Goal: Transaction & Acquisition: Purchase product/service

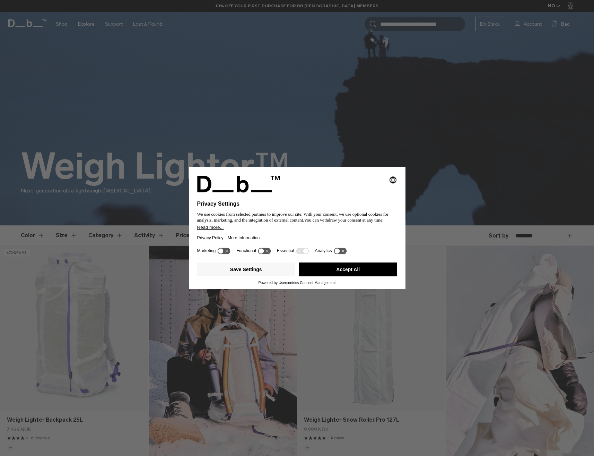
click at [342, 273] on button "Accept All" at bounding box center [348, 269] width 98 height 14
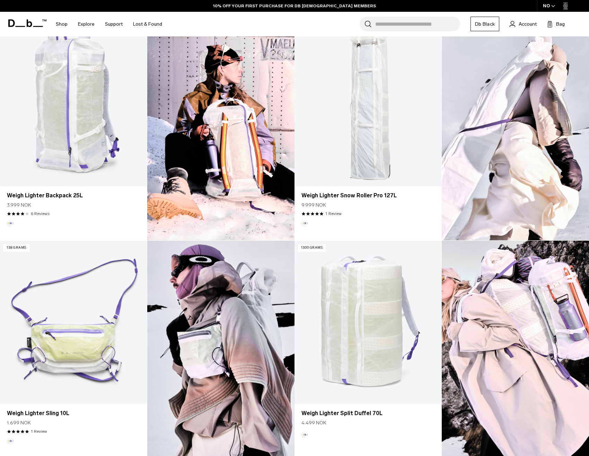
scroll to position [152, 0]
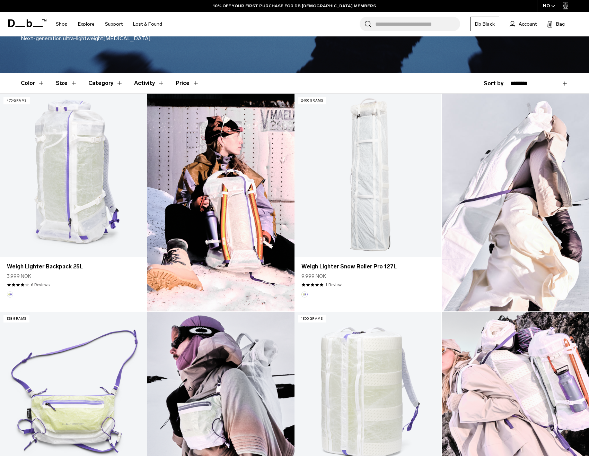
click at [234, 187] on img at bounding box center [220, 203] width 147 height 218
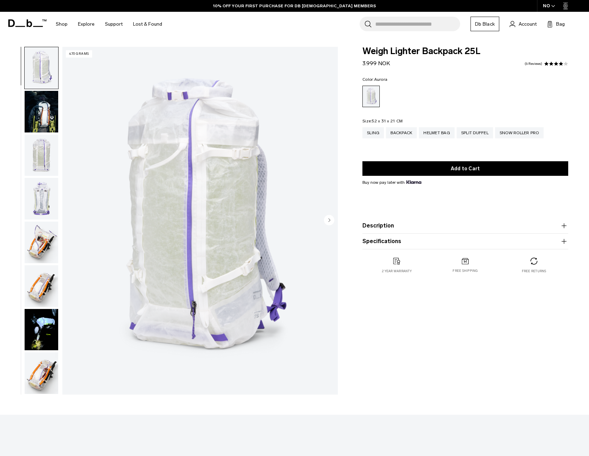
click at [42, 108] on img "button" at bounding box center [42, 112] width 34 height 42
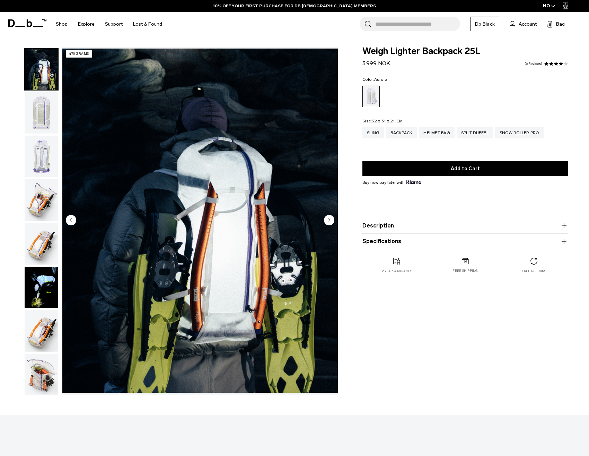
scroll to position [44, 0]
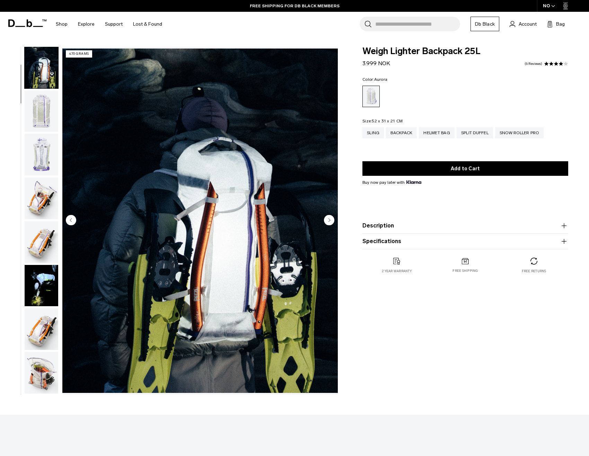
click at [42, 111] on img "button" at bounding box center [42, 111] width 34 height 42
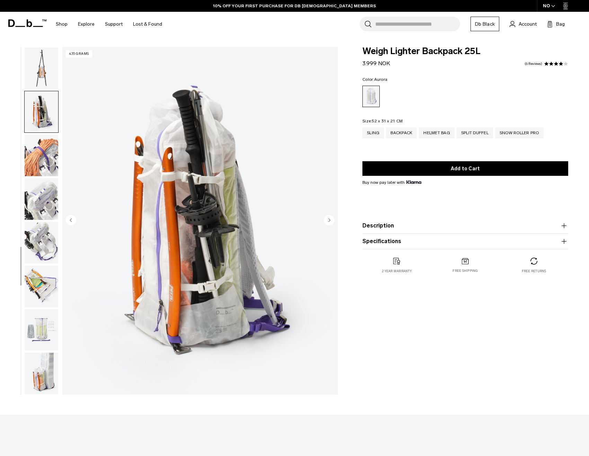
scroll to position [442, 0]
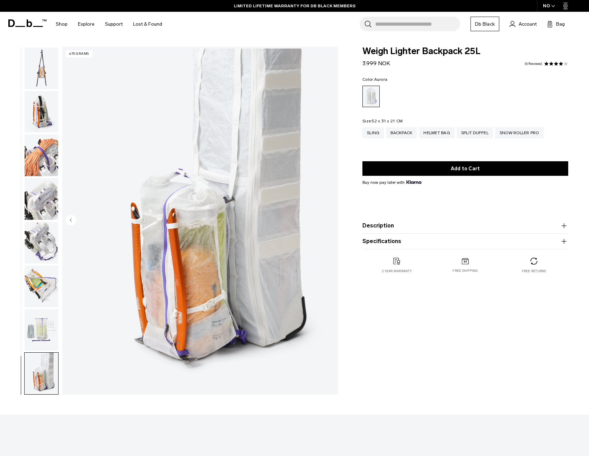
click at [21, 26] on icon at bounding box center [20, 26] width 10 height 1
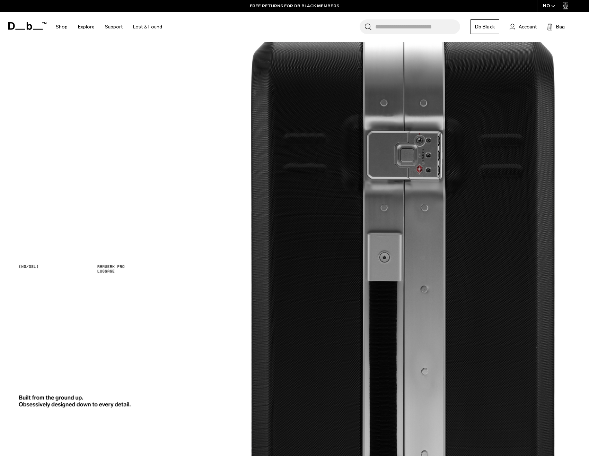
scroll to position [1161, 0]
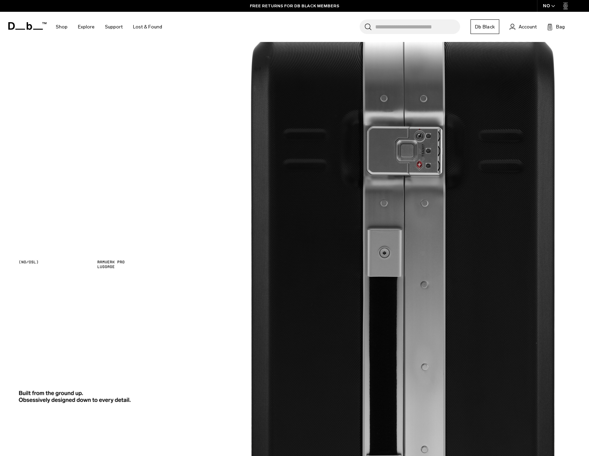
click at [105, 263] on div at bounding box center [295, 274] width 548 height 42
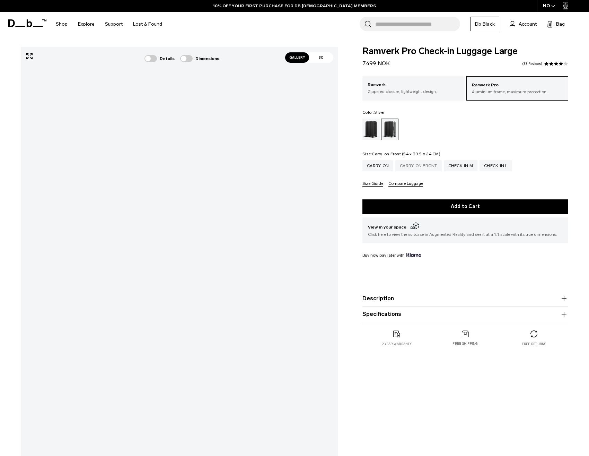
click at [408, 168] on div "Carry-on Front" at bounding box center [418, 165] width 46 height 11
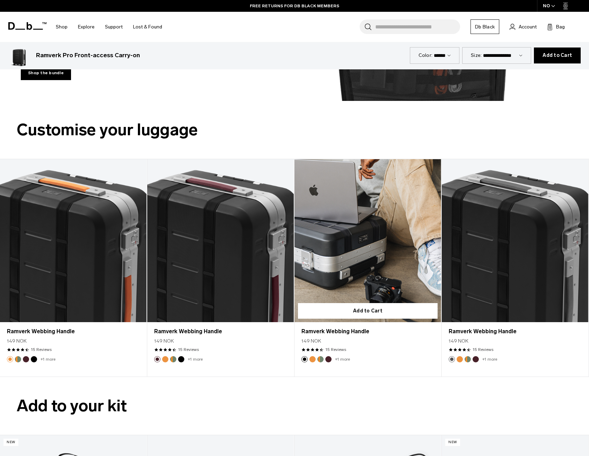
scroll to position [1584, 0]
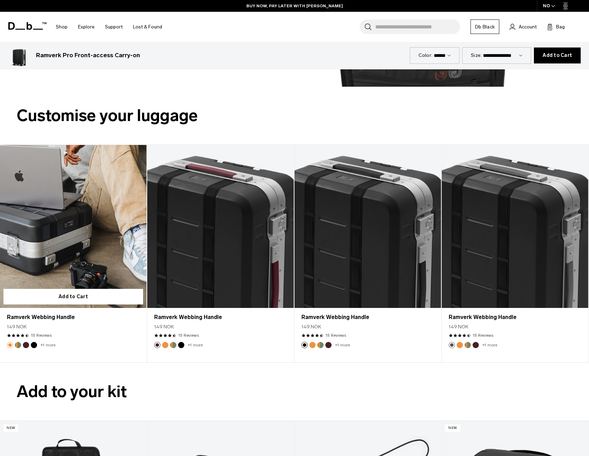
click at [8, 348] on button "Midnight Sun" at bounding box center [10, 345] width 6 height 6
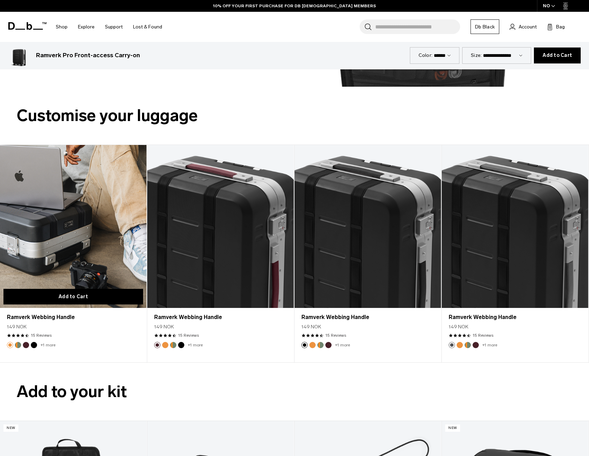
click at [63, 304] on button "Add to Cart" at bounding box center [73, 297] width 140 height 16
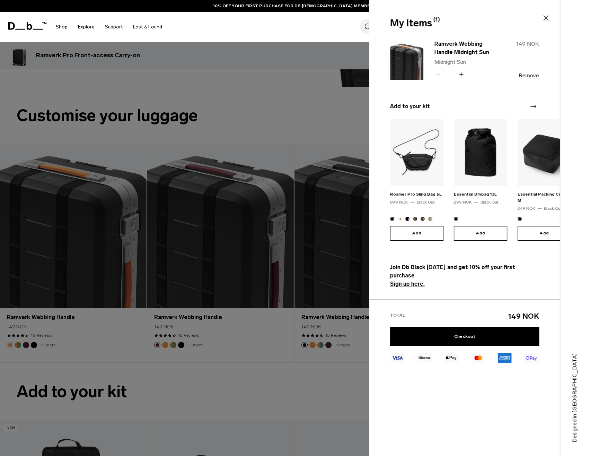
click at [312, 384] on div at bounding box center [294, 228] width 589 height 456
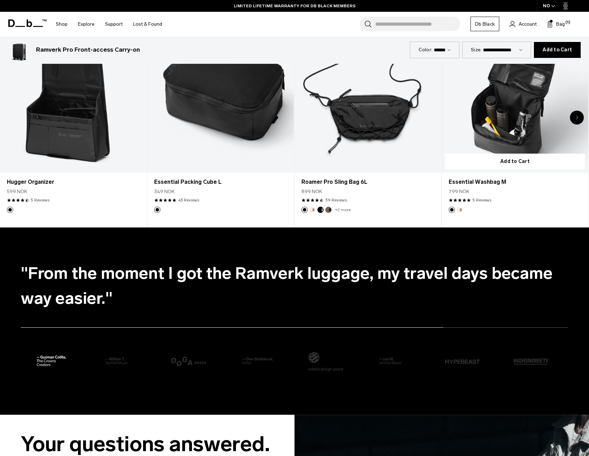
scroll to position [1853, 0]
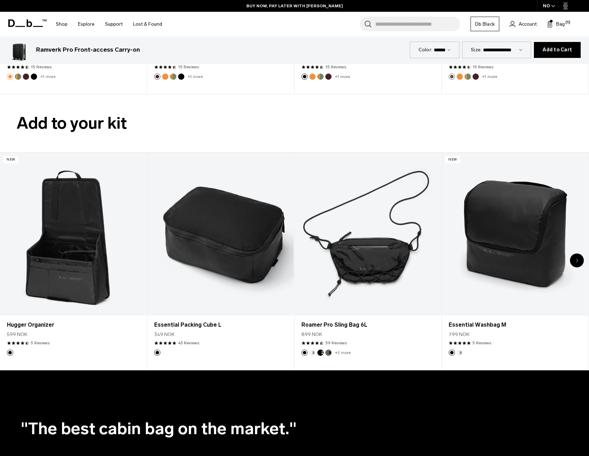
click at [577, 262] on icon "Next slide" at bounding box center [577, 260] width 2 height 4
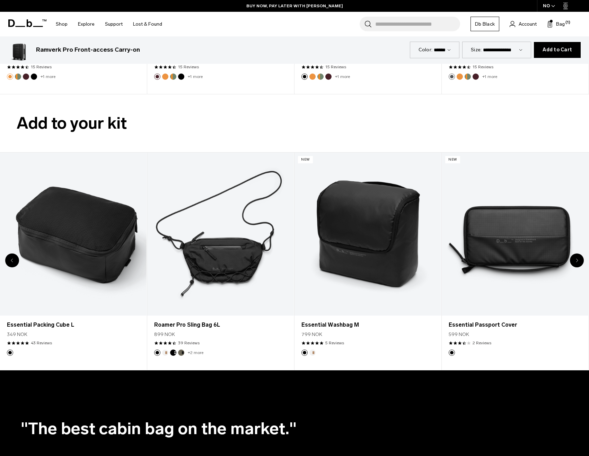
click at [578, 262] on icon "Next slide" at bounding box center [577, 260] width 2 height 4
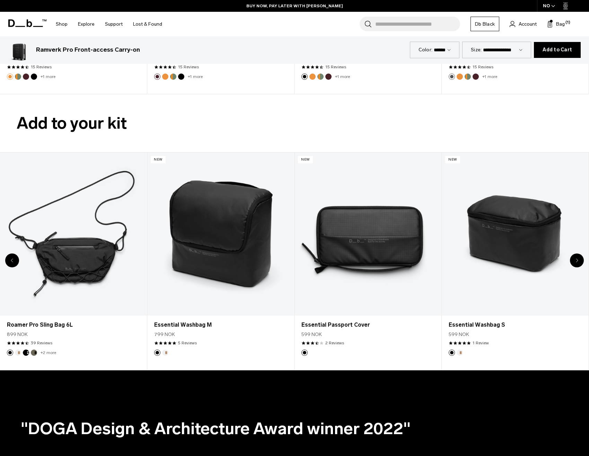
click at [578, 262] on icon "Next slide" at bounding box center [577, 260] width 2 height 4
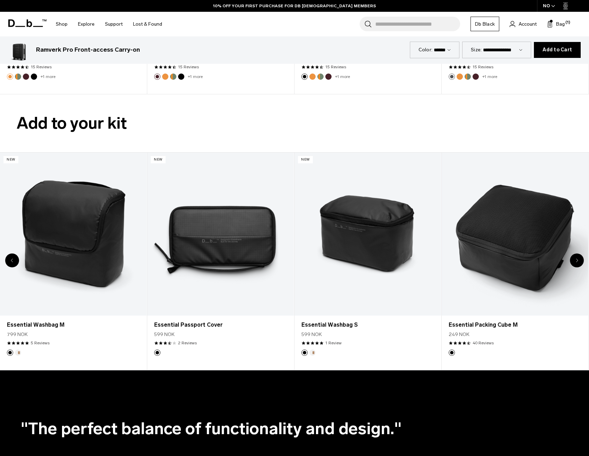
click at [578, 262] on icon "Next slide" at bounding box center [577, 260] width 2 height 4
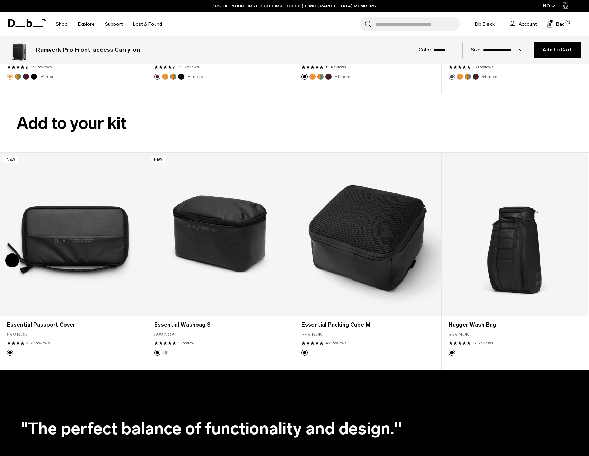
click at [578, 267] on div "8 / 8" at bounding box center [515, 234] width 147 height 163
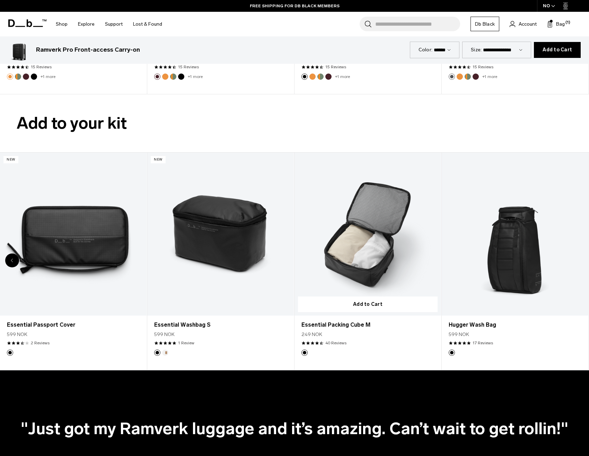
click at [365, 258] on link "Essential Packing Cube M" at bounding box center [368, 234] width 147 height 163
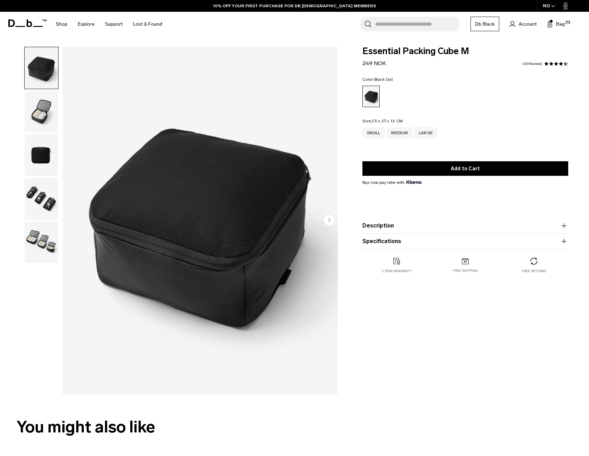
click at [39, 118] on img "button" at bounding box center [42, 112] width 34 height 42
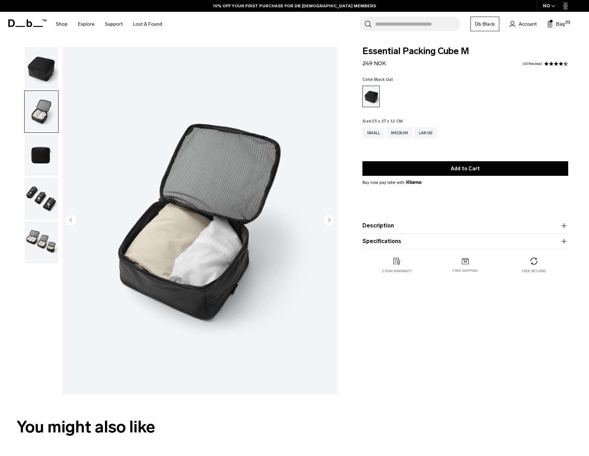
click at [38, 166] on img "button" at bounding box center [42, 155] width 34 height 42
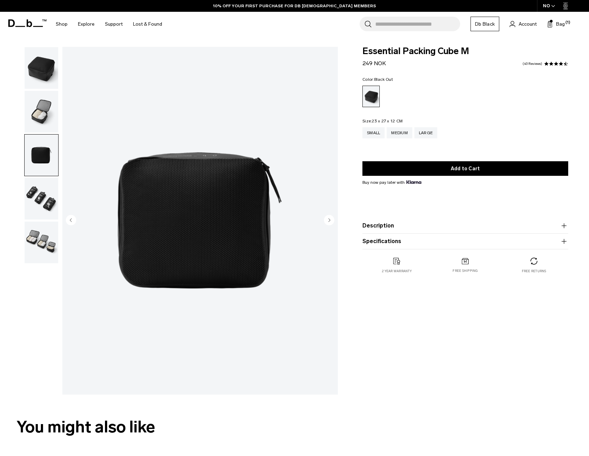
click at [39, 192] on img "button" at bounding box center [42, 199] width 34 height 42
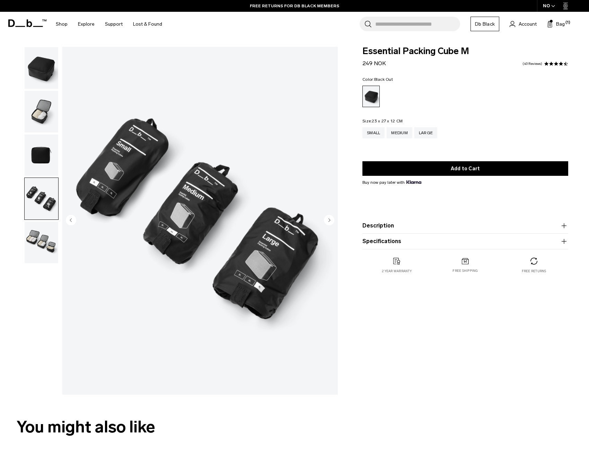
click at [45, 244] on img "button" at bounding box center [42, 242] width 34 height 42
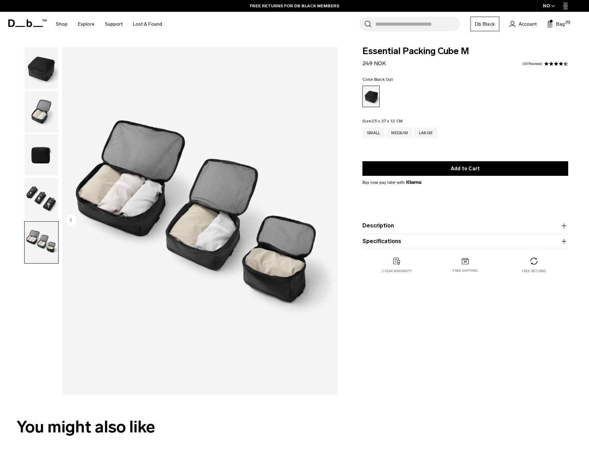
click at [37, 201] on img "button" at bounding box center [42, 199] width 34 height 42
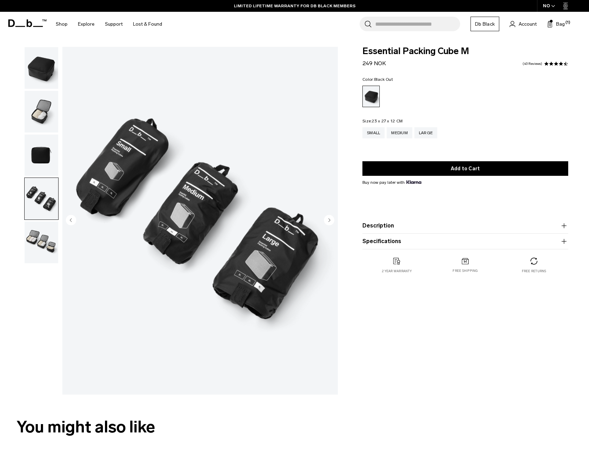
click at [34, 239] on img "button" at bounding box center [42, 242] width 34 height 42
